Goal: Task Accomplishment & Management: Complete application form

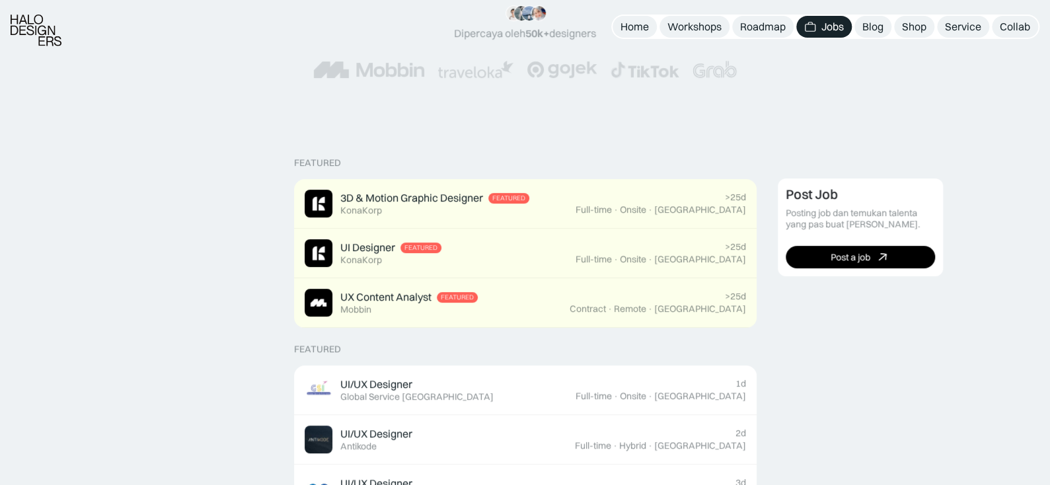
scroll to position [331, 0]
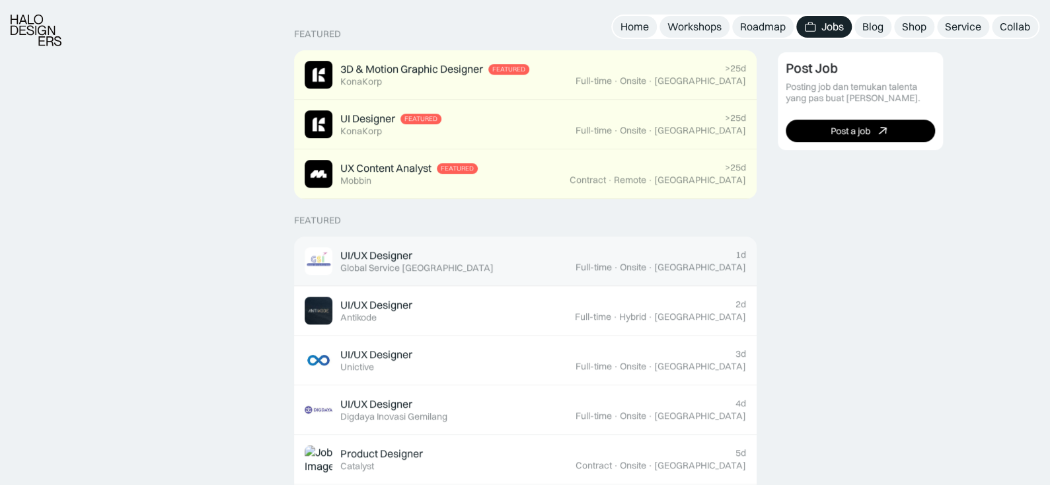
click at [564, 264] on div "UI/UX Designer Featured Global Service [GEOGRAPHIC_DATA]" at bounding box center [440, 261] width 271 height 28
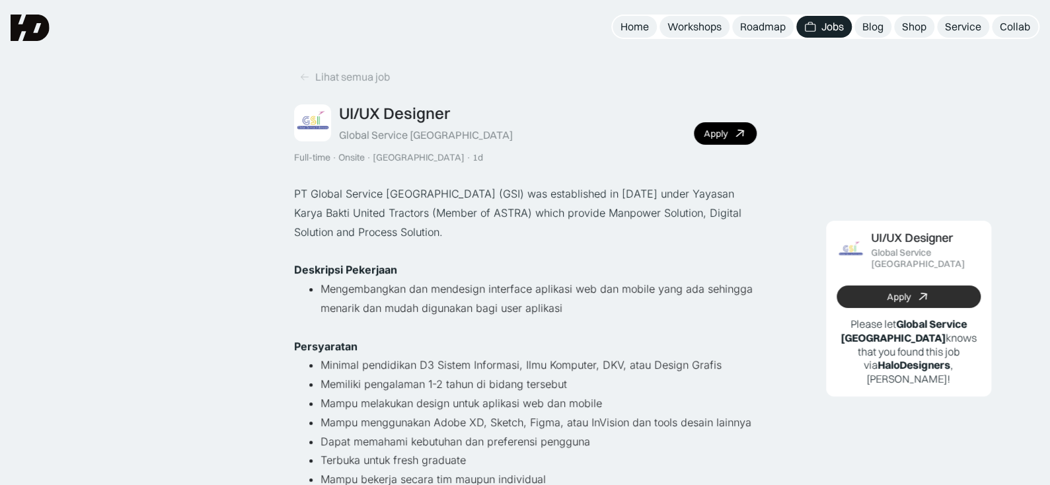
click at [901, 286] on link "Apply" at bounding box center [909, 297] width 144 height 22
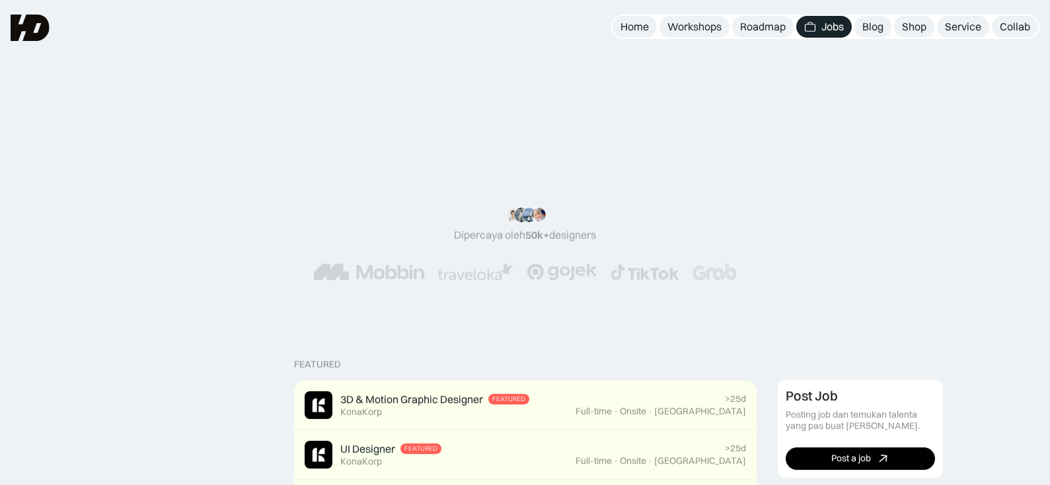
scroll to position [331, 0]
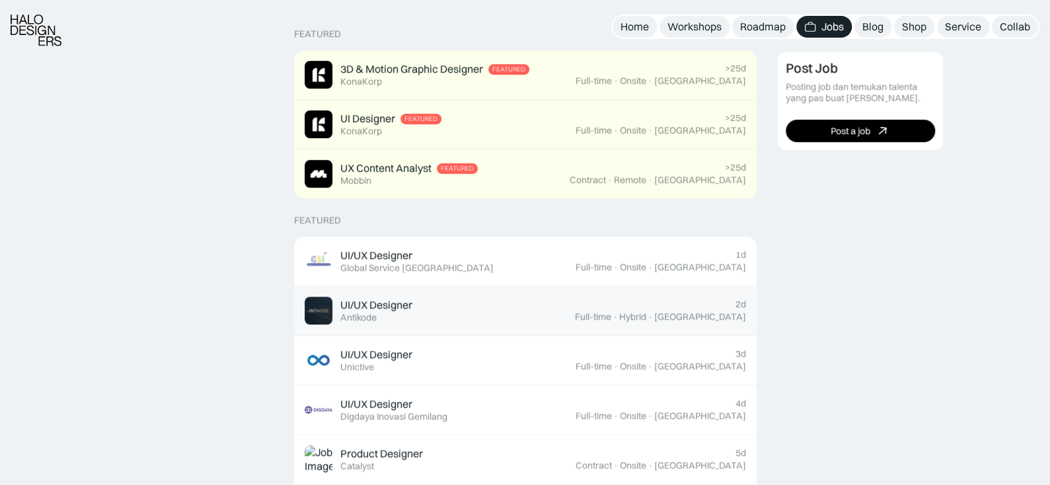
click at [509, 309] on div "UI/UX Designer Featured Antikode" at bounding box center [440, 311] width 270 height 28
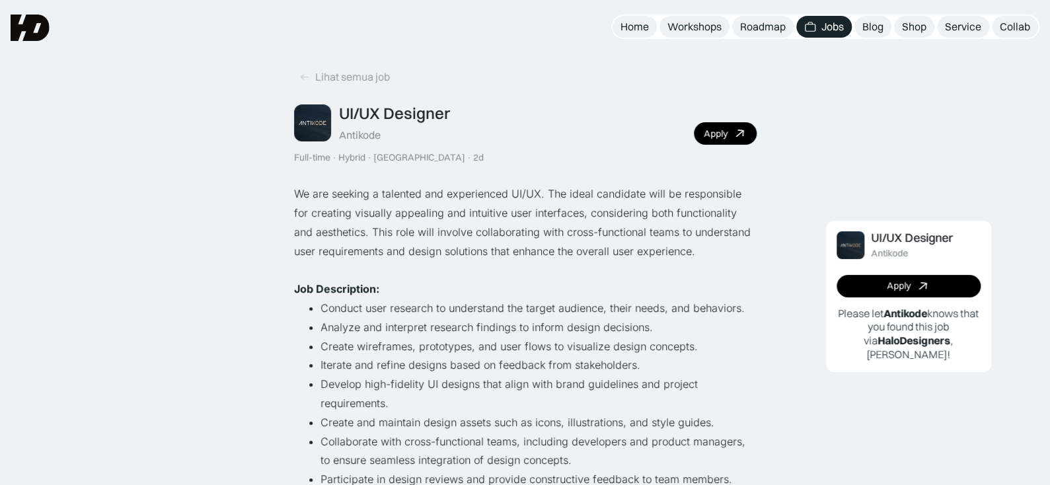
click at [842, 275] on div "Apply Please let Antikode knows that you found this job via HaloDesigners , Glu…" at bounding box center [909, 318] width 144 height 87
click at [844, 278] on link "Apply" at bounding box center [909, 286] width 144 height 22
click at [903, 284] on div "Apply" at bounding box center [899, 285] width 24 height 11
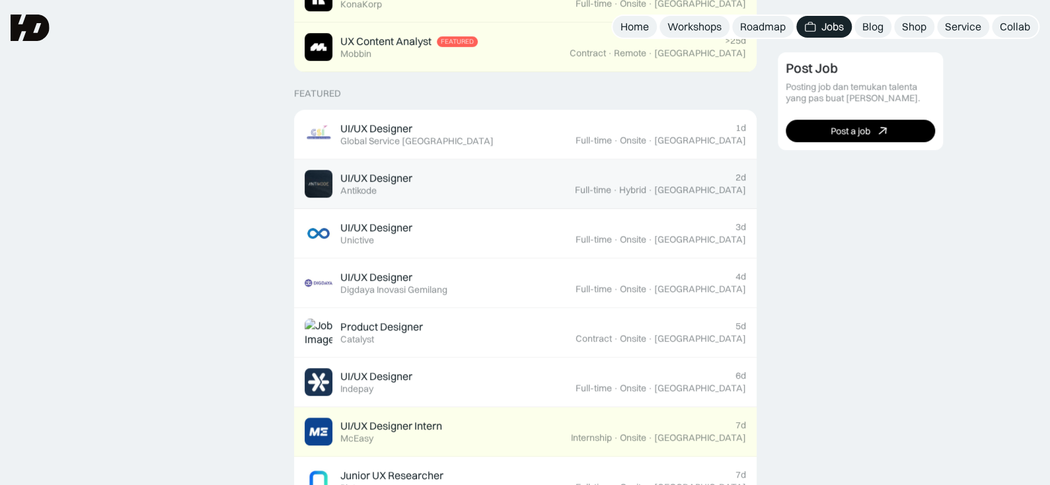
scroll to position [331, 0]
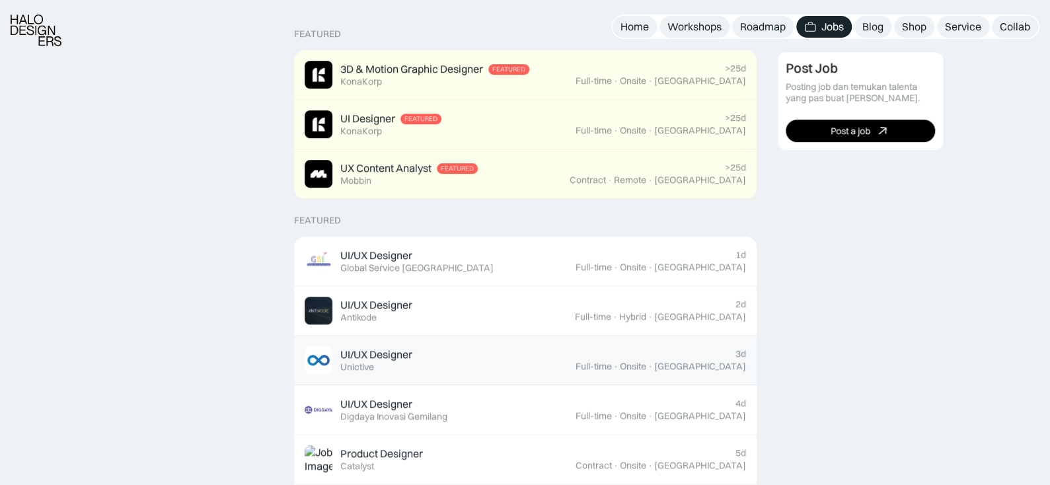
click at [574, 368] on div "UI/UX Designer Featured Unictive" at bounding box center [440, 360] width 271 height 28
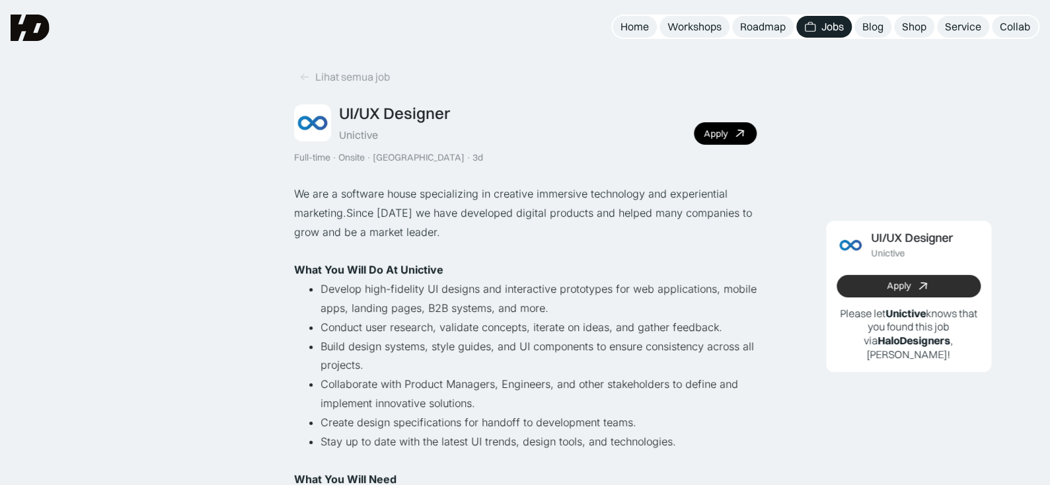
click at [932, 285] on link "Apply" at bounding box center [909, 286] width 144 height 22
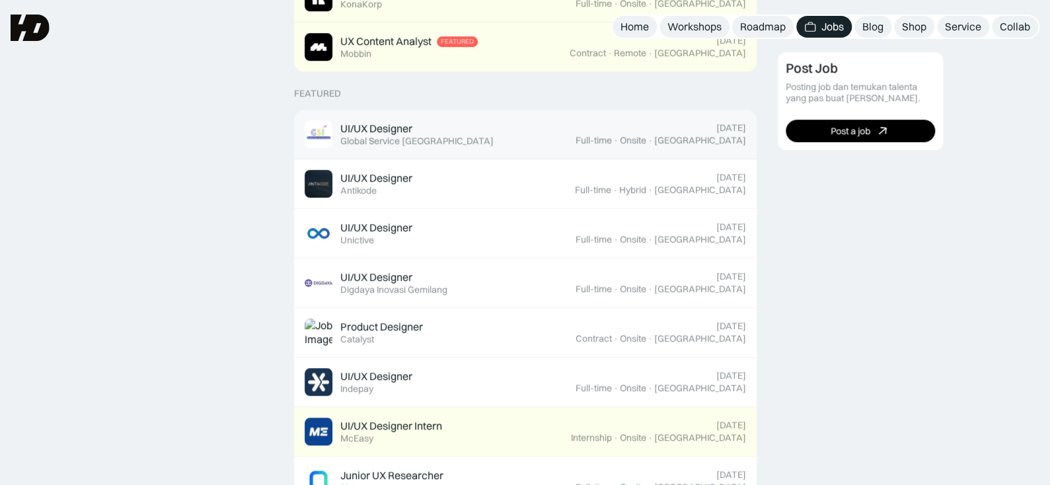
scroll to position [331, 0]
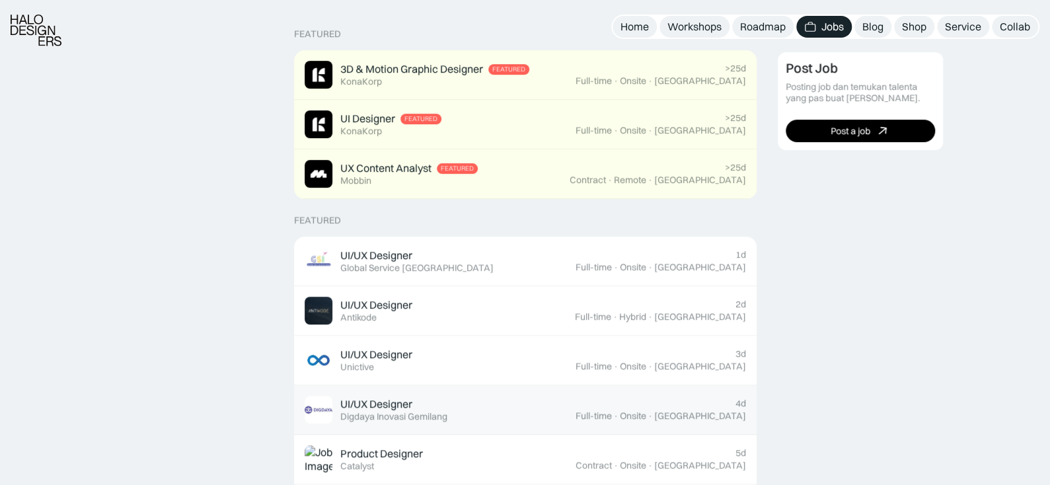
click at [541, 417] on div "UI/UX Designer Featured Digdaya Inovasi Gemilang" at bounding box center [440, 410] width 271 height 28
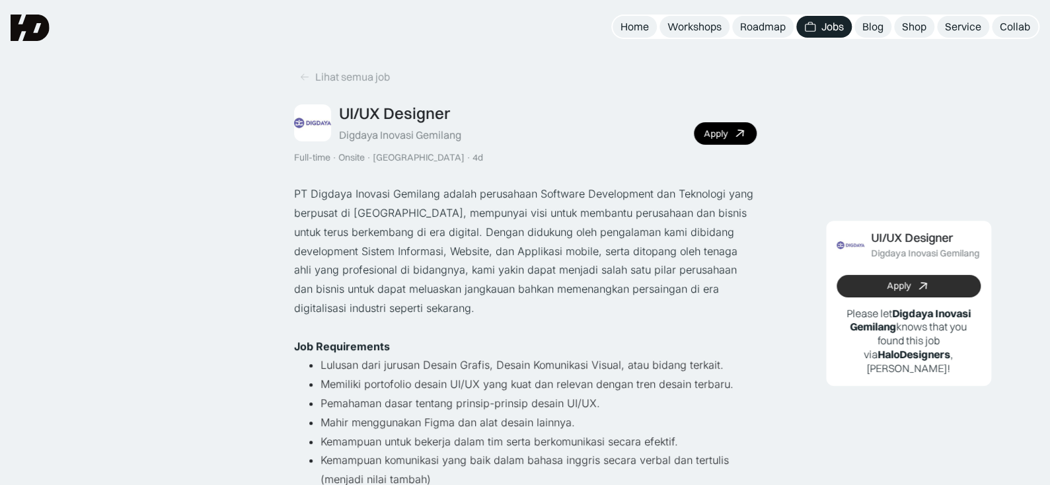
click at [881, 279] on link "Apply" at bounding box center [909, 286] width 144 height 22
click at [917, 289] on icon at bounding box center [923, 285] width 19 height 19
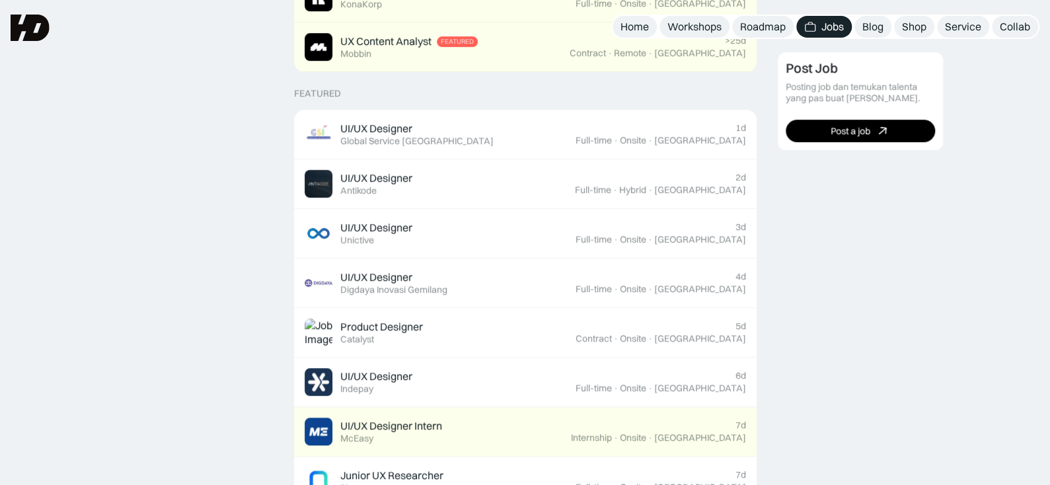
scroll to position [331, 0]
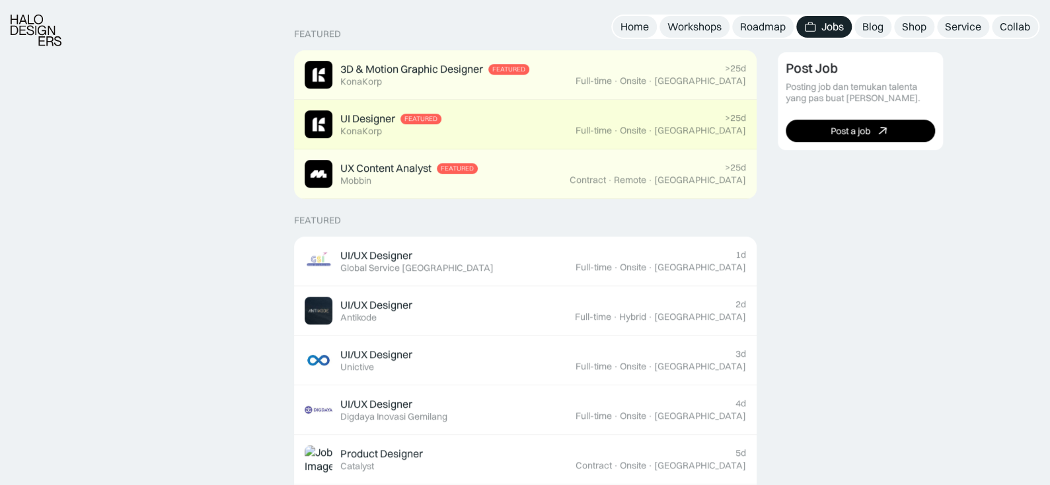
click at [572, 126] on div "UI Designer Featured KonaKorp" at bounding box center [440, 124] width 271 height 28
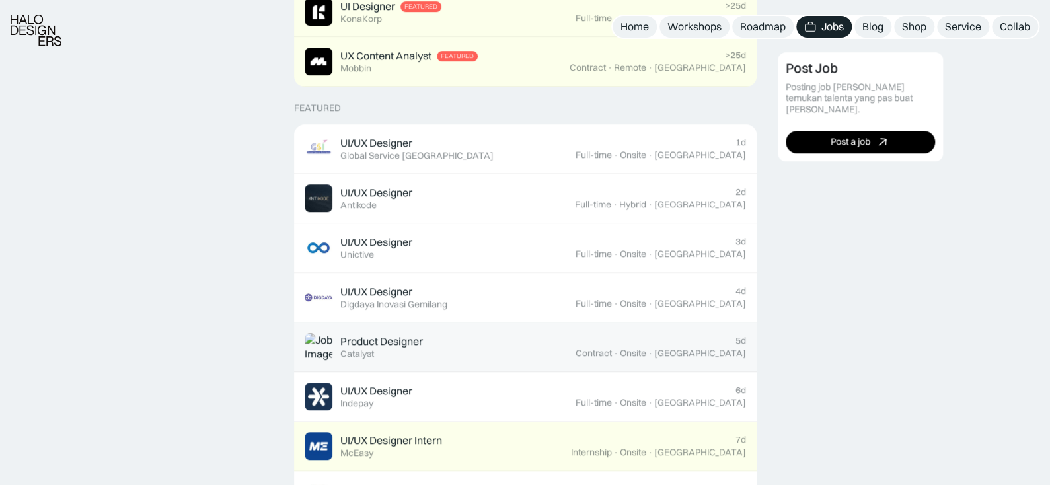
scroll to position [463, 0]
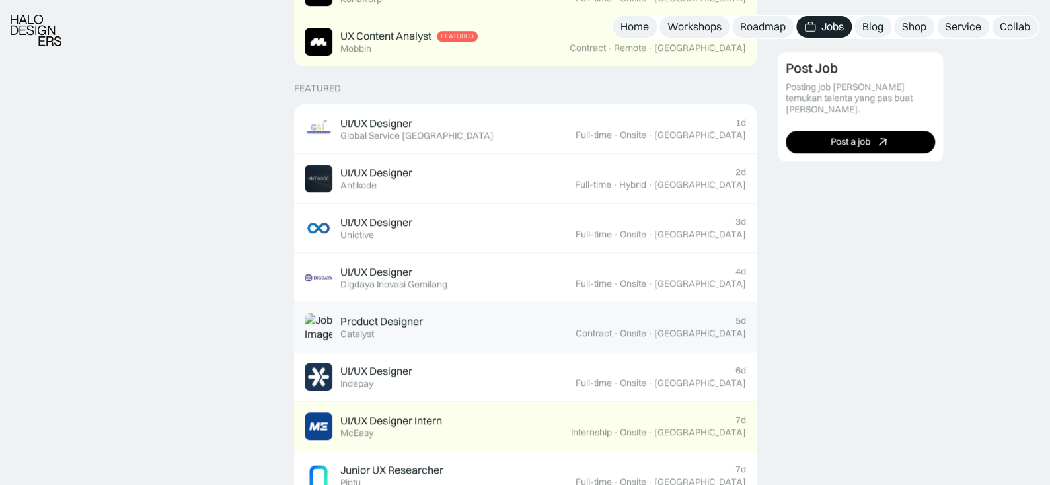
click at [543, 326] on div "Product Designer Featured Catalyst" at bounding box center [440, 327] width 271 height 28
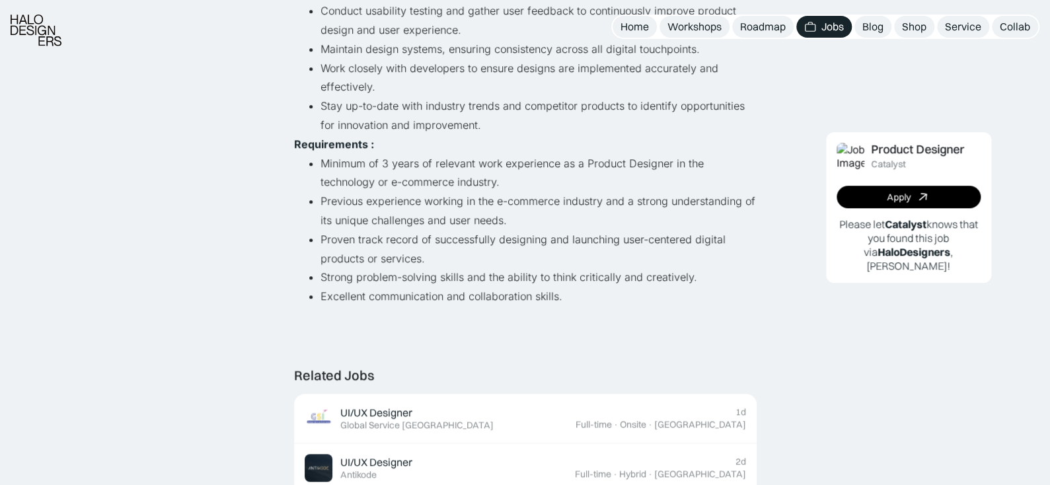
scroll to position [397, 0]
